Goal: Communication & Community: Participate in discussion

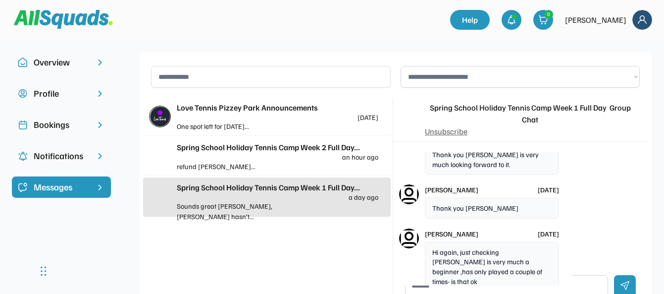
scroll to position [105, 0]
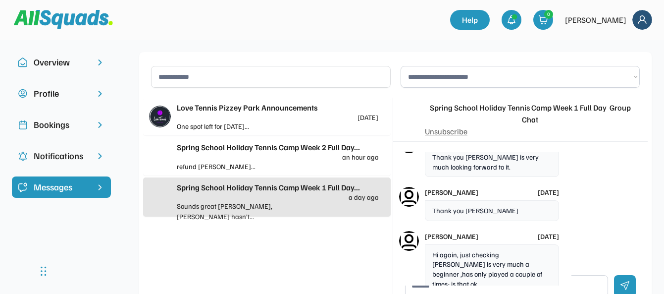
click at [202, 151] on div "Spring School Holiday Tennis Camp Week 2 Full Day..." at bounding box center [278, 147] width 202 height 12
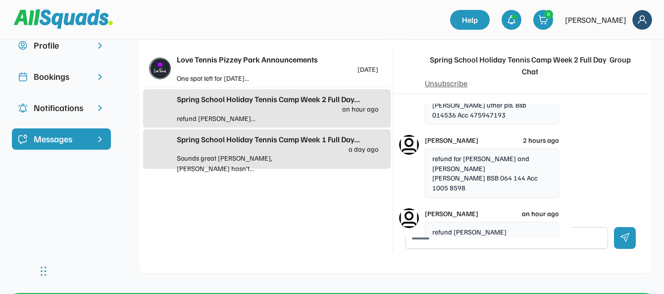
scroll to position [974, 0]
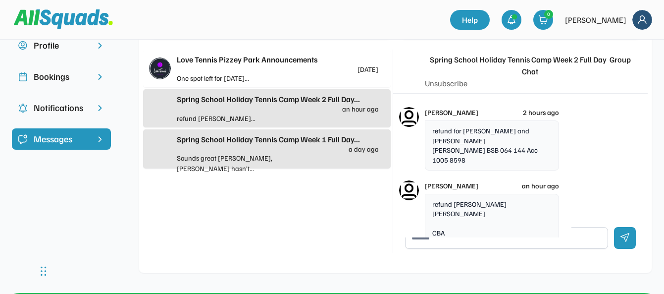
click at [469, 238] on textarea at bounding box center [506, 238] width 203 height 22
type textarea "**********"
click at [614, 199] on div "sarah an hour ago refund Tess Baggaley Sarah Moffatt CBA bsb 064 101 acc 100121…" at bounding box center [520, 220] width 255 height 93
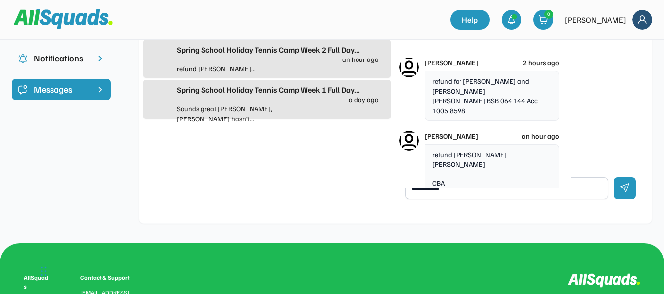
scroll to position [101, 0]
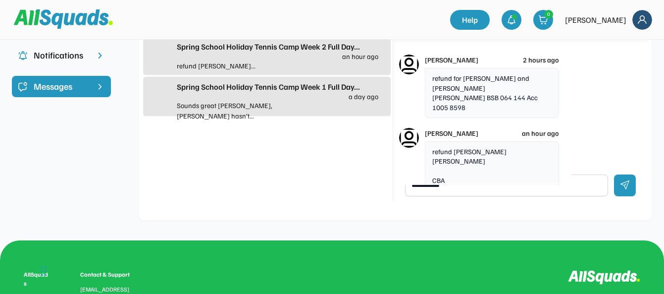
drag, startPoint x: 465, startPoint y: 185, endPoint x: 393, endPoint y: 186, distance: 72.8
click at [393, 186] on div "**********" at bounding box center [520, 185] width 255 height 30
click at [289, 177] on div "Love Tennis Pizzey Park Announcements 4 days ago One spot left for Tuesday... S…" at bounding box center [267, 98] width 248 height 203
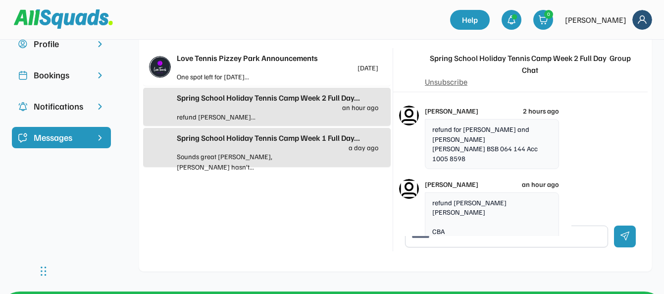
scroll to position [0, 0]
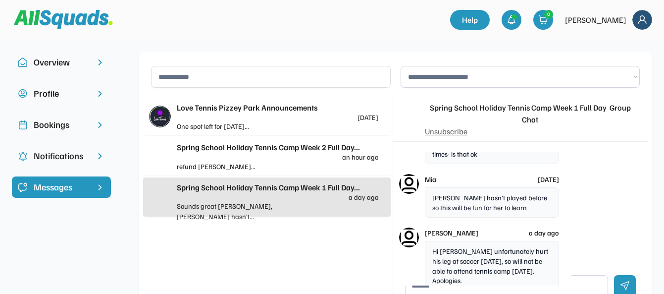
scroll to position [333, 0]
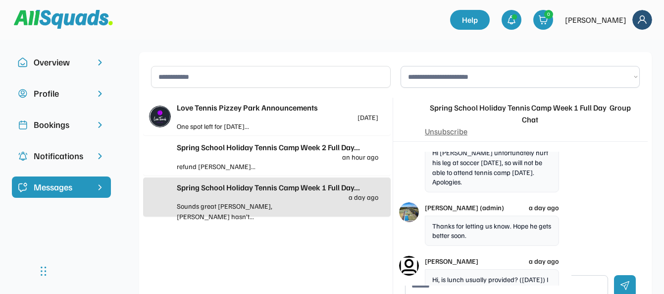
click at [255, 188] on div "Spring School Holiday Tennis Camp Week 1 Full Day..." at bounding box center [278, 187] width 202 height 12
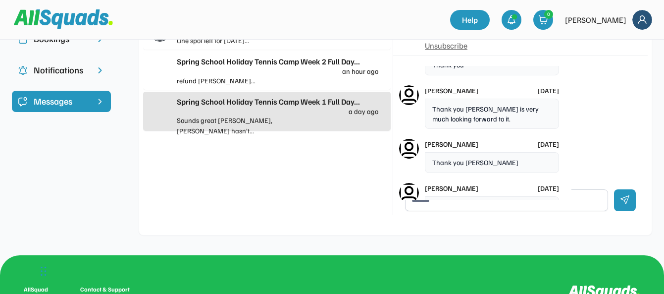
scroll to position [0, 0]
